Goal: Check status: Check status

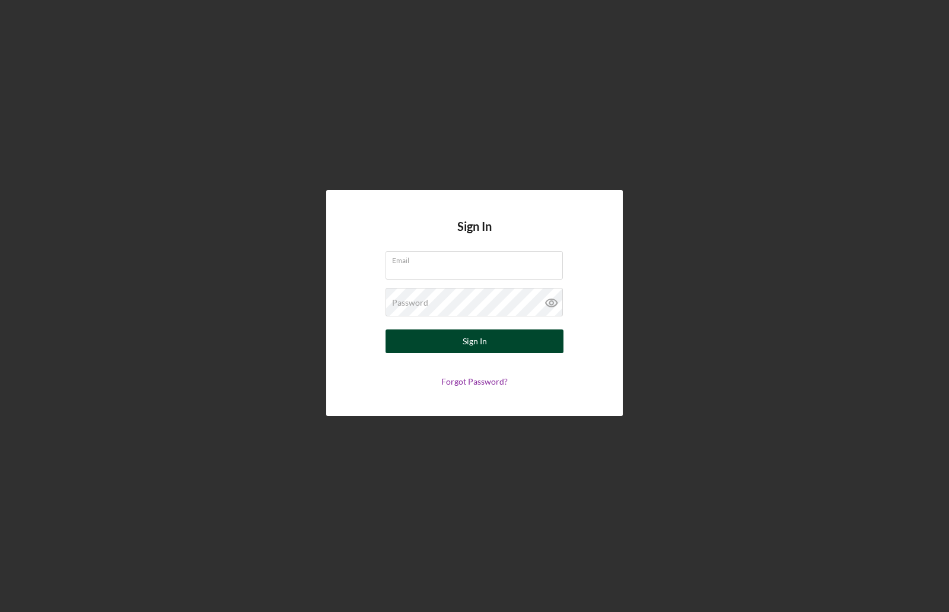
type input "[EMAIL_ADDRESS][DOMAIN_NAME]"
click at [473, 341] on div "Sign In" at bounding box center [475, 341] width 24 height 24
